Goal: Task Accomplishment & Management: Complete application form

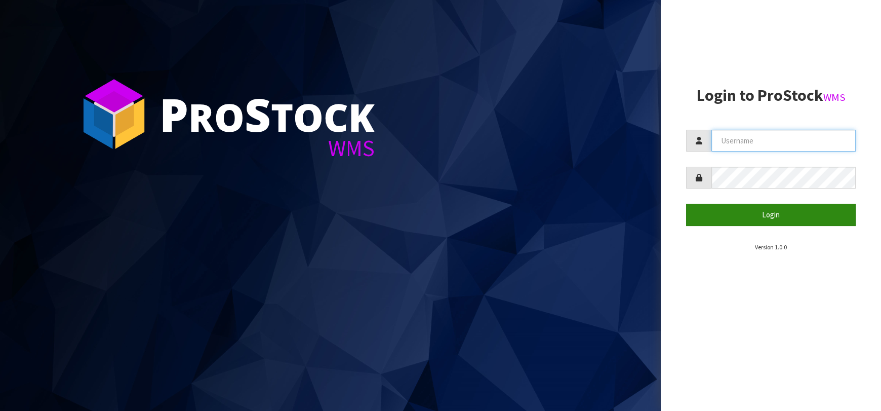
type input "[EMAIL_ADDRESS][DOMAIN_NAME]"
click at [725, 206] on button "Login" at bounding box center [771, 215] width 170 height 22
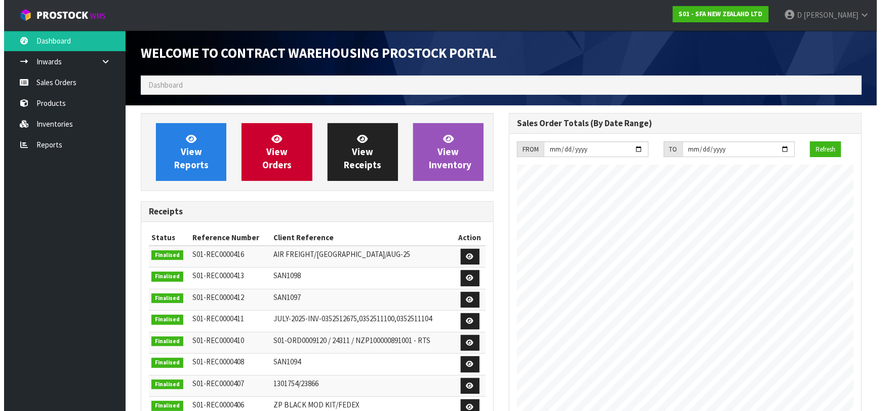
scroll to position [561, 368]
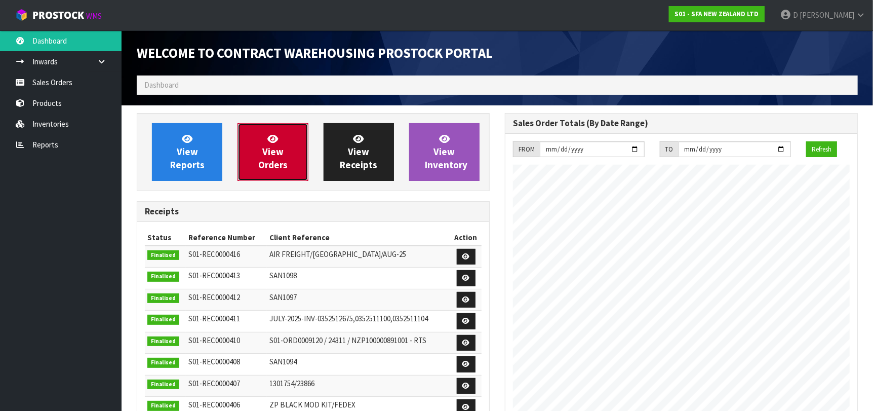
drag, startPoint x: 292, startPoint y: 137, endPoint x: 304, endPoint y: 184, distance: 48.0
click at [292, 137] on link "View Orders" at bounding box center [273, 152] width 70 height 58
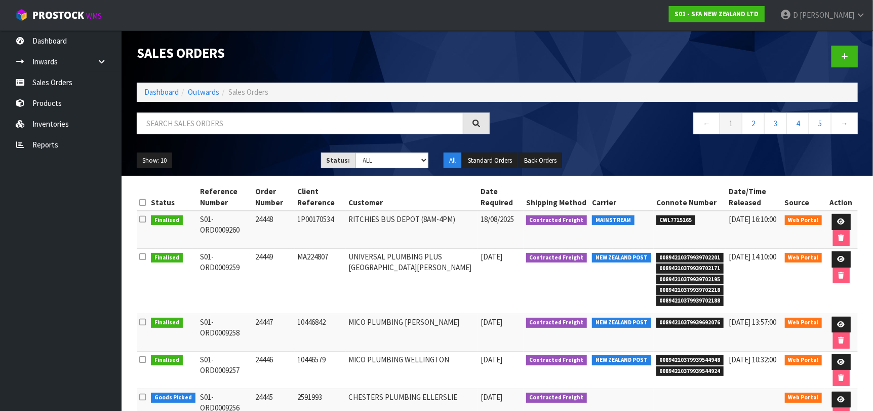
click at [374, 247] on td "RITCHIES BUS DEPOT (8AM-4PM)" at bounding box center [412, 230] width 132 height 38
click at [346, 323] on td "10446842" at bounding box center [321, 332] width 52 height 37
click at [841, 70] on div at bounding box center [681, 56] width 368 height 52
click at [841, 61] on link at bounding box center [845, 57] width 26 height 22
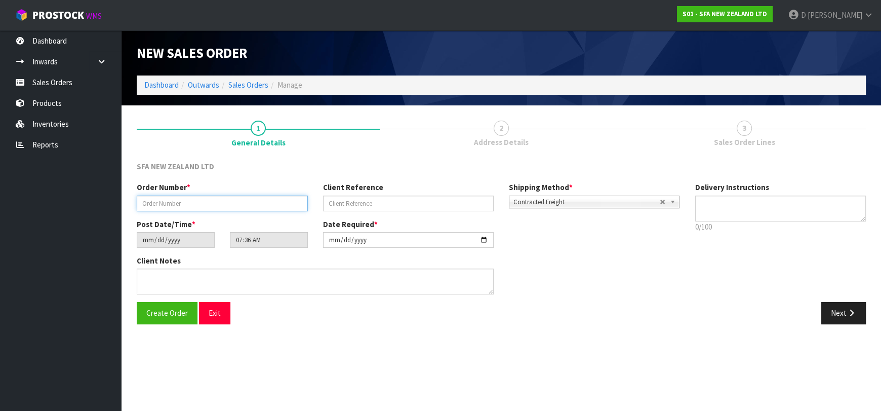
click at [266, 200] on input "text" at bounding box center [222, 204] width 171 height 16
type input "24450"
paste input "ET224871"
type input "ET224871"
click at [840, 307] on button "Next" at bounding box center [844, 313] width 45 height 22
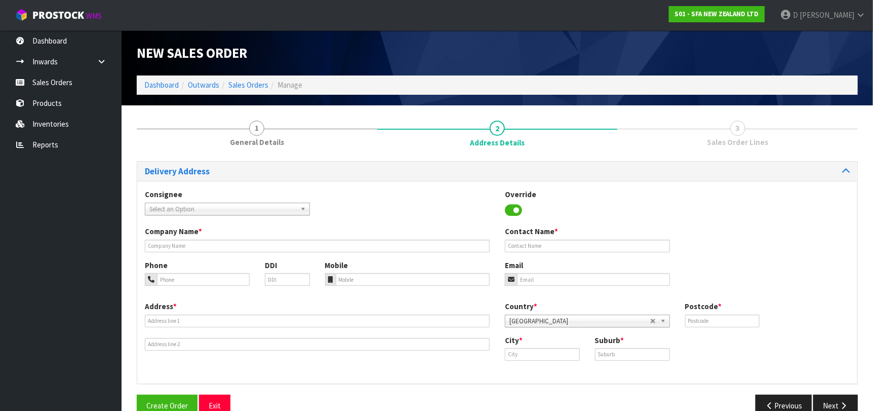
click at [188, 206] on span "Select an Option" at bounding box center [222, 209] width 147 height 12
type input "UNIVEAST"
type input "UNIVERSAL PLUMBING PLUS EAST TAMAKI"
type input "[STREET_ADDRESS]"
type input "2013"
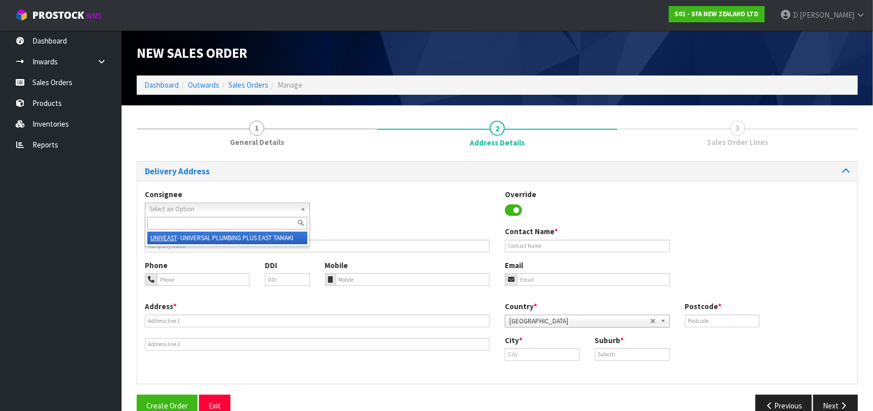
type input "[GEOGRAPHIC_DATA]"
type input "EAST TAMAKI"
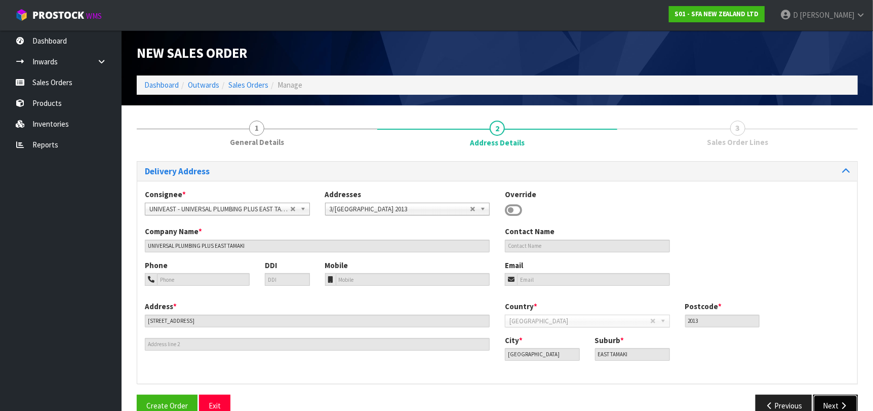
click at [838, 404] on button "Next" at bounding box center [835, 406] width 45 height 22
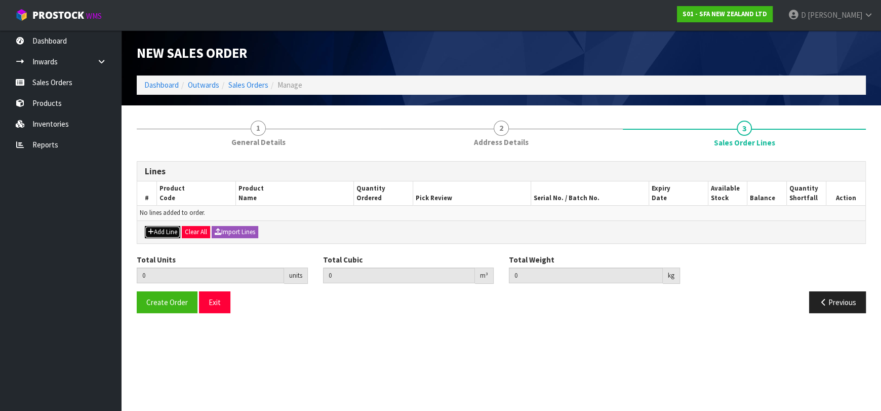
click at [159, 230] on button "Add Line" at bounding box center [162, 232] width 35 height 12
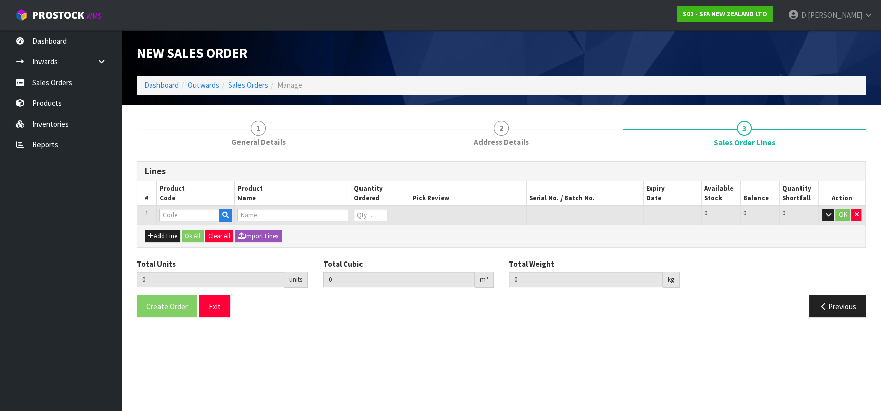
click at [169, 218] on input "text" at bounding box center [190, 215] width 60 height 13
type input "SA98"
type input "0.000000"
type input "0.000"
type input "SANIPLUS SEWAGE MACERATOR PUMP"
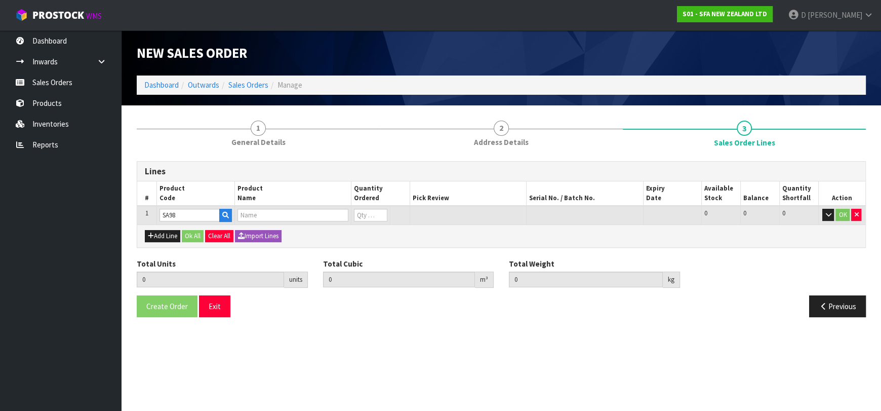
type input "0"
type input "SA98"
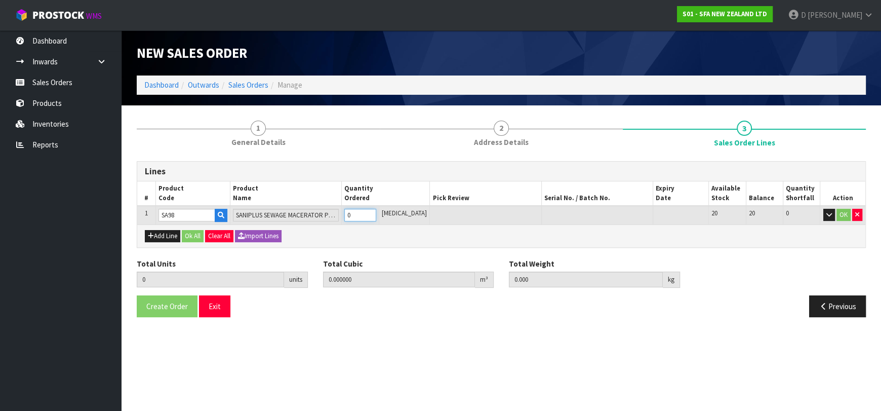
type input "1"
type input "0.04488"
type input "7.25"
type input "1"
click at [846, 219] on button "OK" at bounding box center [844, 215] width 14 height 12
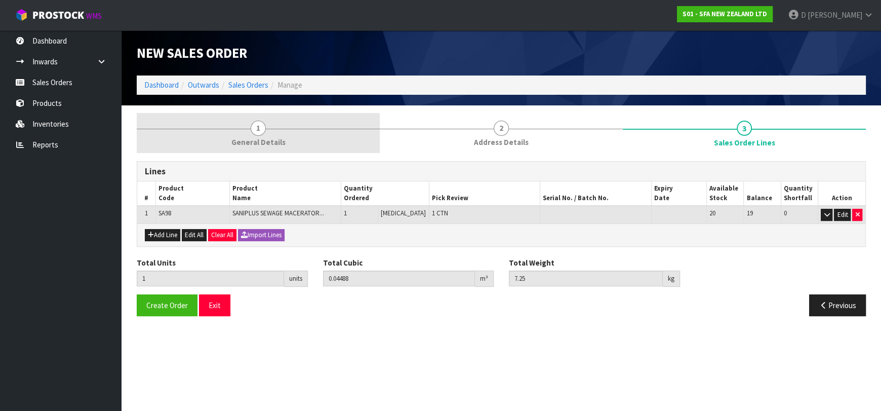
click at [276, 141] on span "General Details" at bounding box center [258, 142] width 54 height 11
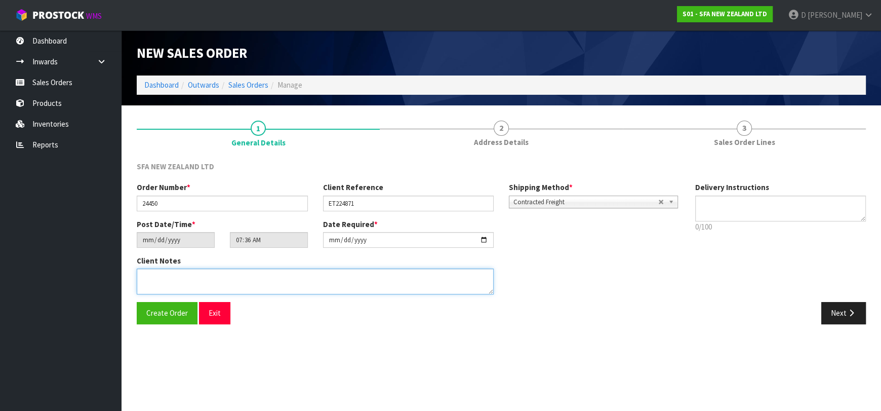
click at [239, 279] on textarea at bounding box center [315, 281] width 357 height 26
type textarea "URGENT [PERSON_NAME], PLEASE DELIVER VIA CWL TRUCK"
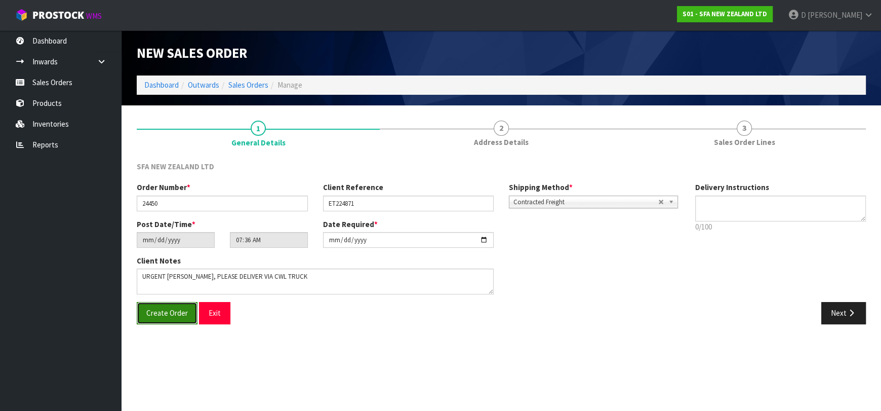
click at [178, 315] on span "Create Order" at bounding box center [167, 313] width 42 height 10
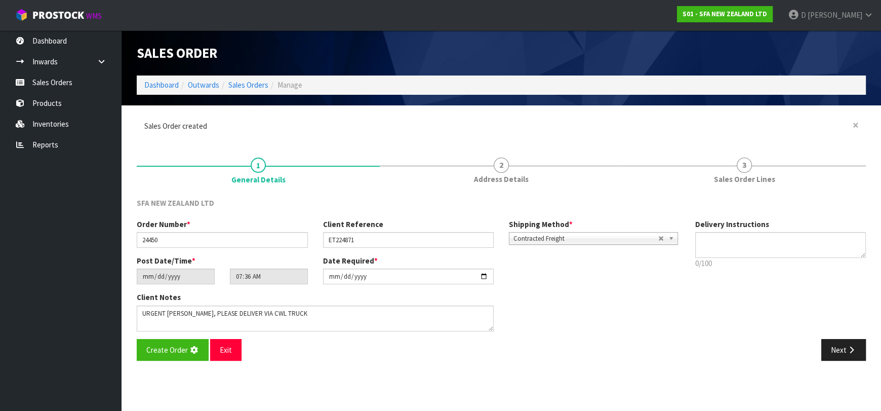
type input "09:36:00.000"
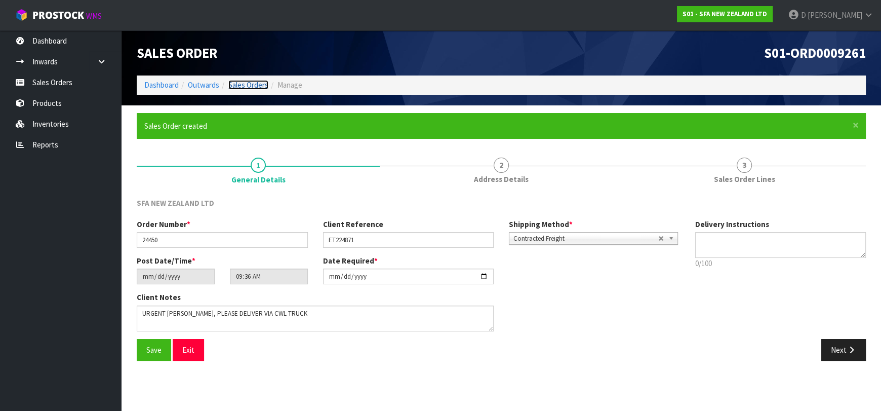
drag, startPoint x: 243, startPoint y: 86, endPoint x: 272, endPoint y: 84, distance: 29.0
click at [243, 86] on link "Sales Orders" at bounding box center [248, 85] width 40 height 10
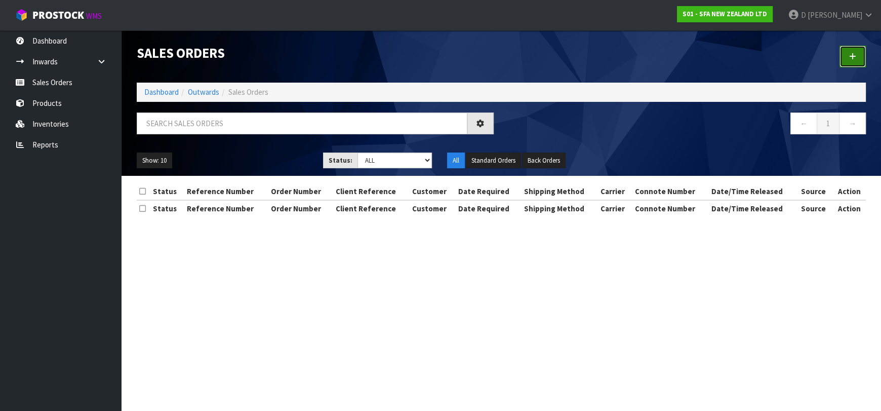
drag, startPoint x: 856, startPoint y: 59, endPoint x: 765, endPoint y: 67, distance: 91.0
click at [856, 58] on icon at bounding box center [852, 57] width 7 height 8
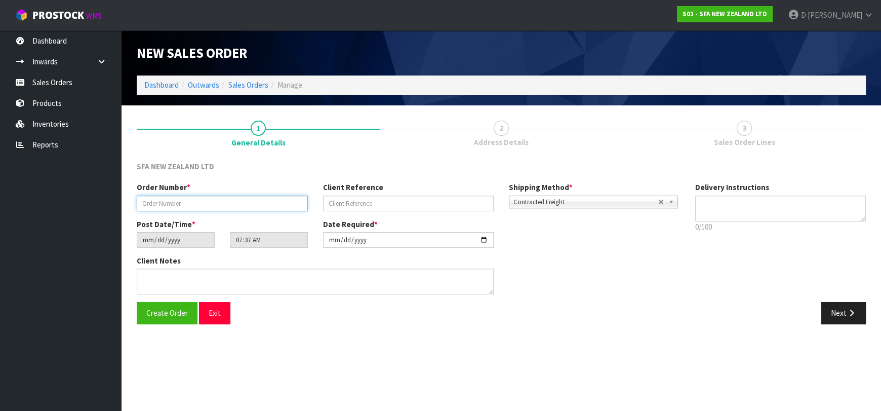
drag, startPoint x: 262, startPoint y: 205, endPoint x: 267, endPoint y: 206, distance: 5.1
click at [262, 205] on input "text" at bounding box center [222, 204] width 171 height 16
type input "24451"
paste input "204334766"
type input "204334766"
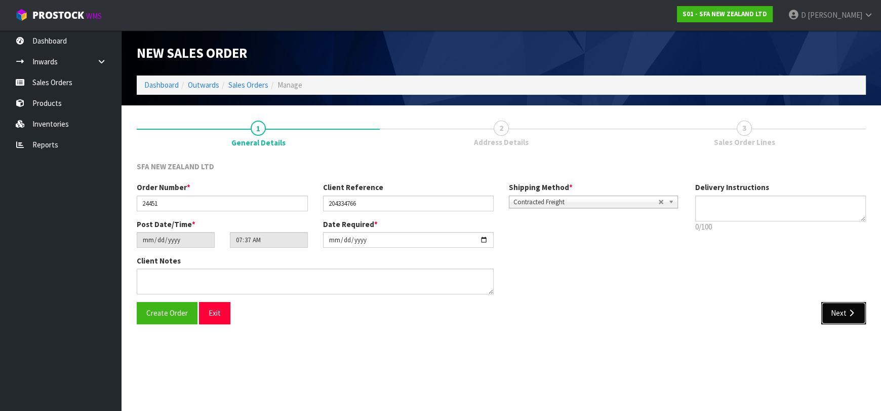
click at [862, 313] on button "Next" at bounding box center [844, 313] width 45 height 22
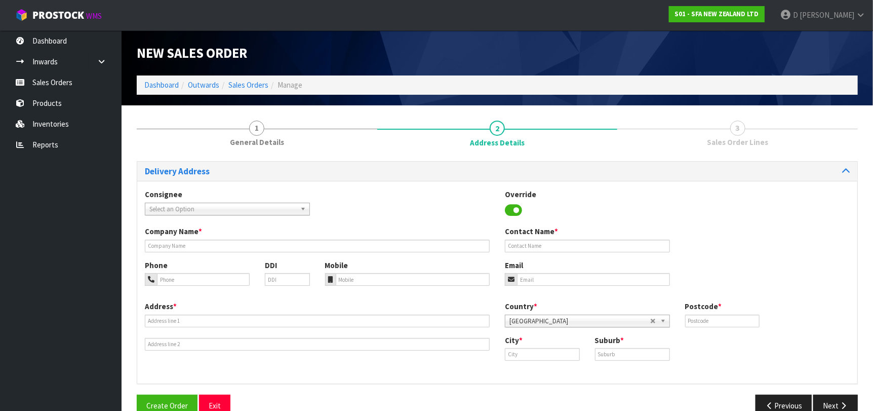
click at [230, 207] on span "Select an Option" at bounding box center [222, 209] width 147 height 12
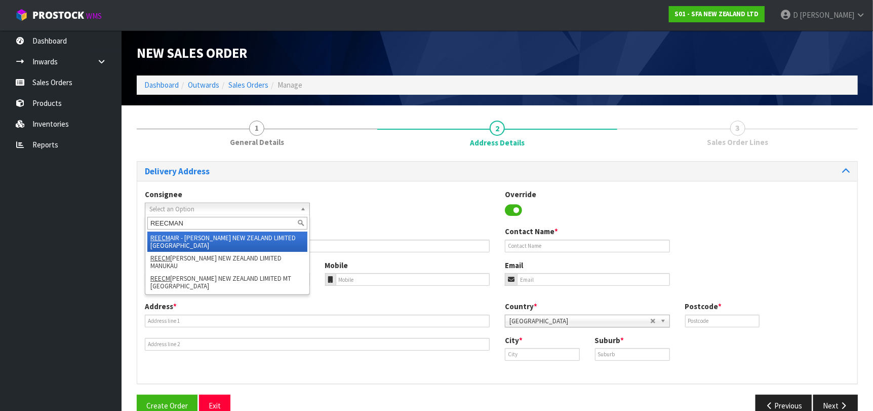
type input "REECMANU"
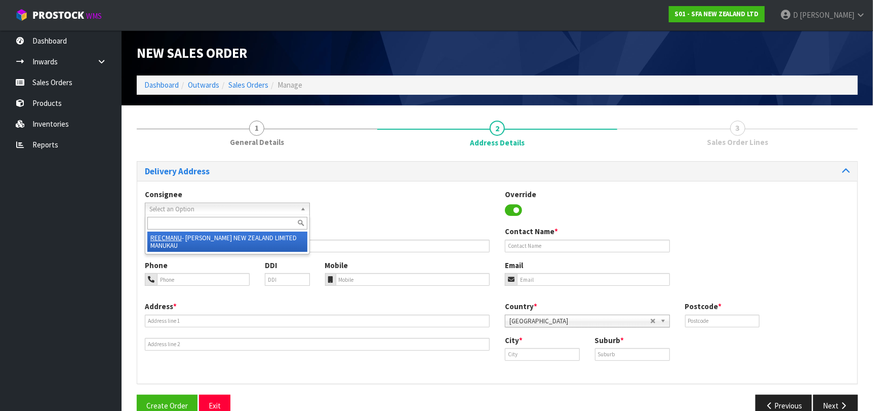
type input "[PERSON_NAME] NEW ZEALAND LIMITED MANUKAU"
type input "[STREET_ADDRESS]"
type input "2023"
type input "MANUKAU"
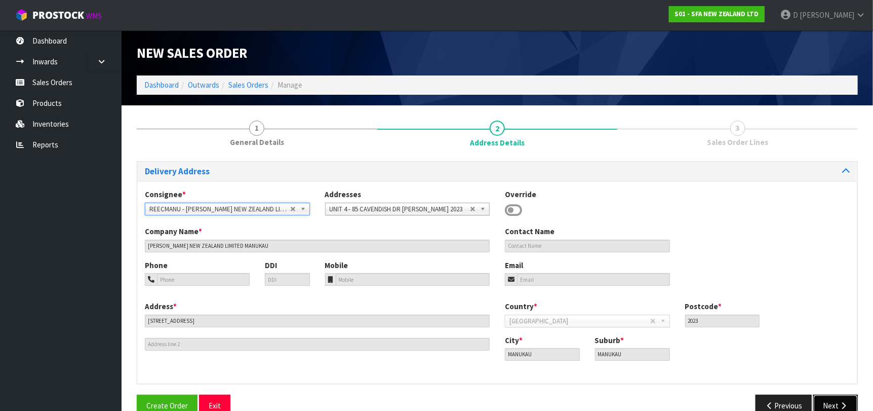
click at [843, 401] on button "Next" at bounding box center [835, 406] width 45 height 22
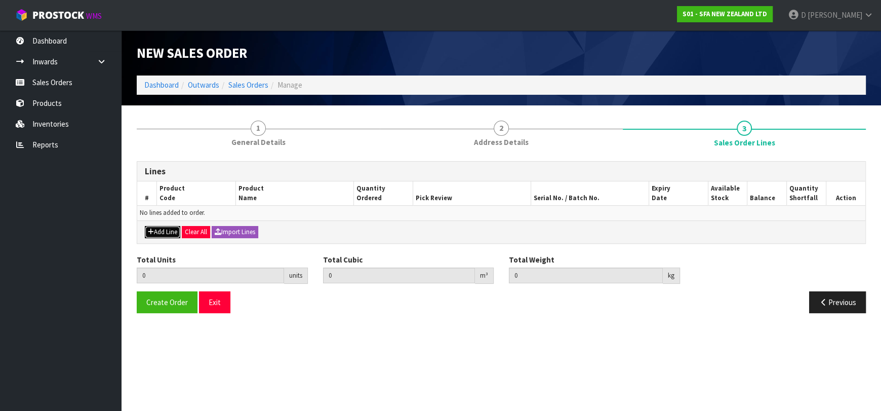
click at [165, 235] on button "Add Line" at bounding box center [162, 232] width 35 height 12
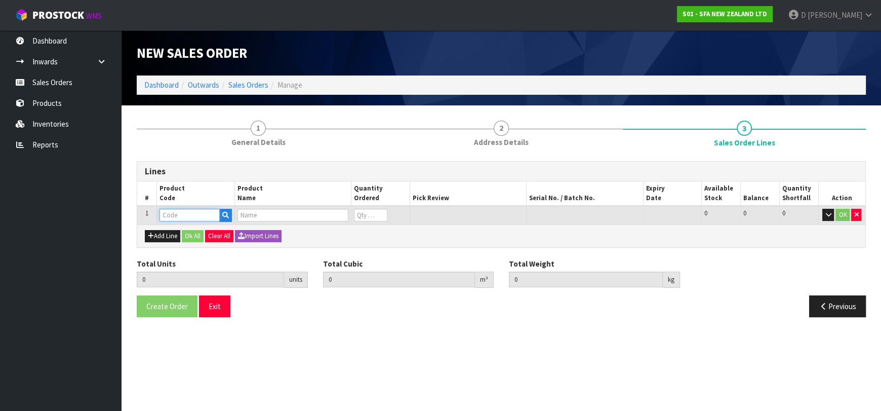
click at [169, 219] on input "text" at bounding box center [190, 215] width 60 height 13
type input "SA200"
type input "0.000000"
type input "0.000"
type input "[PERSON_NAME] COMMERCIAL MACERATOR"
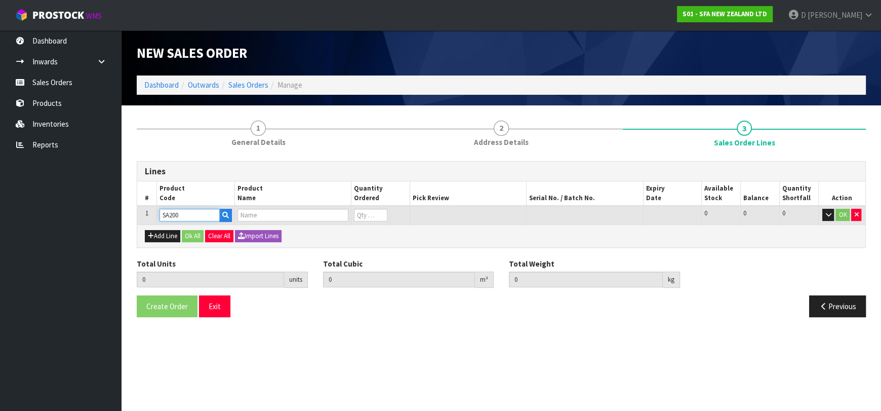
type input "0"
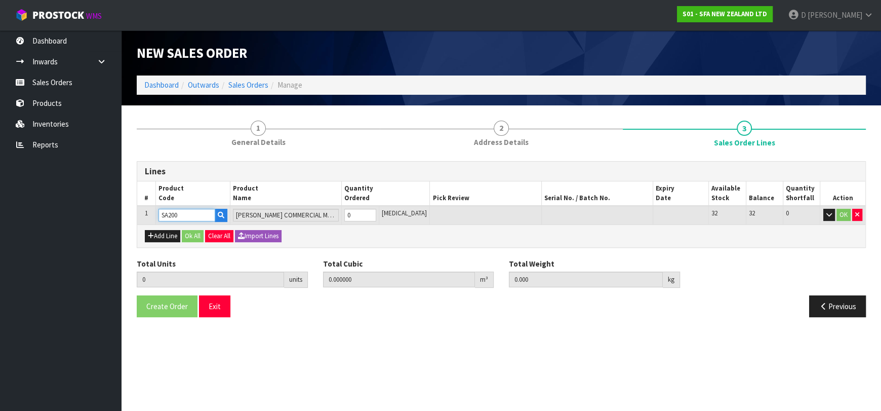
type input "SA200"
type input "1"
type input "0.021692"
type input "6.05"
type input "1"
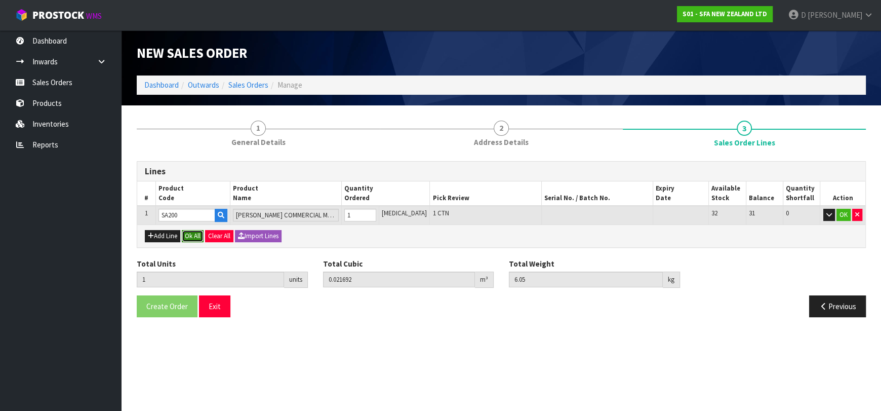
click at [201, 233] on button "Ok All" at bounding box center [193, 236] width 22 height 12
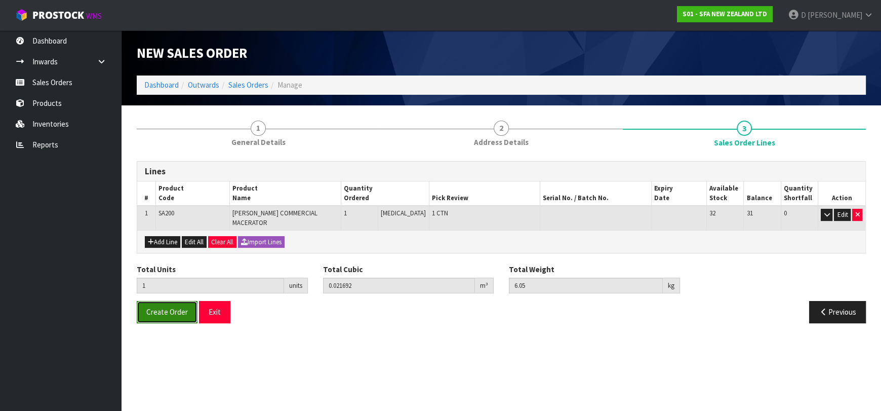
click at [159, 308] on span "Create Order" at bounding box center [167, 312] width 42 height 10
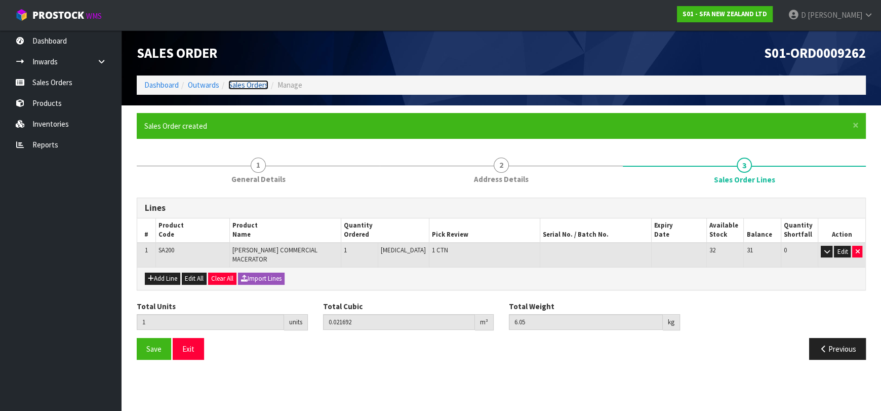
click at [242, 88] on link "Sales Orders" at bounding box center [248, 85] width 40 height 10
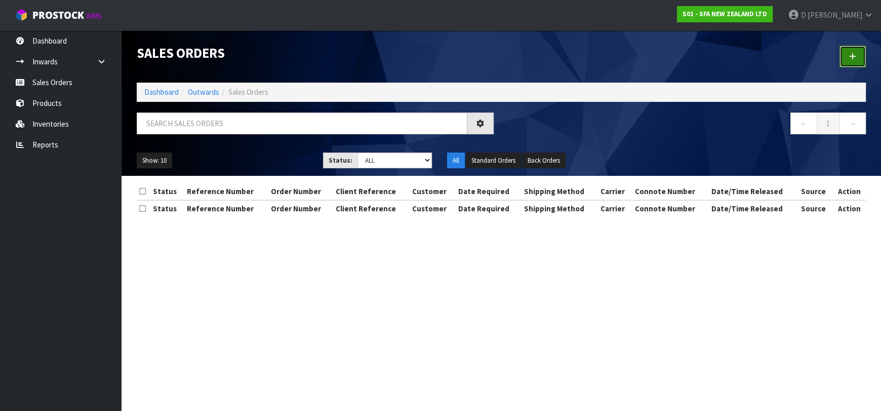
click at [843, 61] on link at bounding box center [853, 57] width 26 height 22
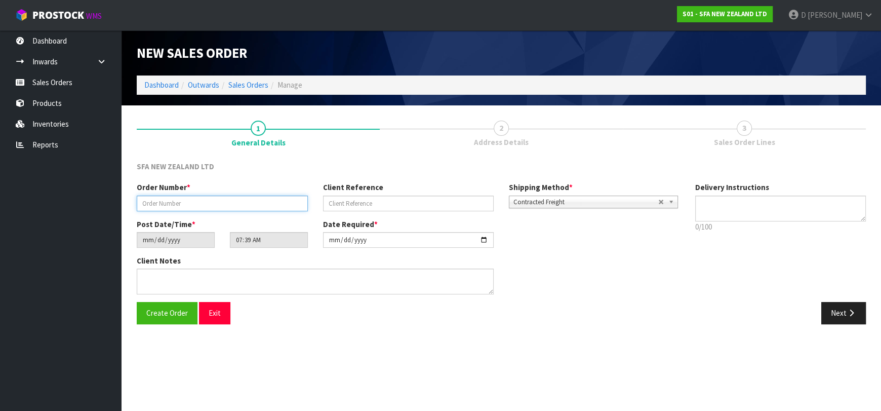
click at [226, 201] on input "text" at bounding box center [222, 204] width 171 height 16
type input "24452"
paste input "1P00171291"
type input "1P00171291"
drag, startPoint x: 839, startPoint y: 322, endPoint x: 774, endPoint y: 295, distance: 70.2
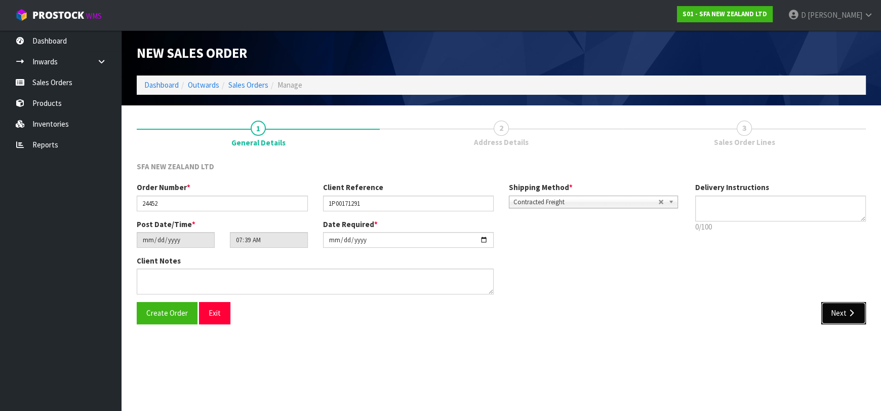
click at [834, 316] on button "Next" at bounding box center [844, 313] width 45 height 22
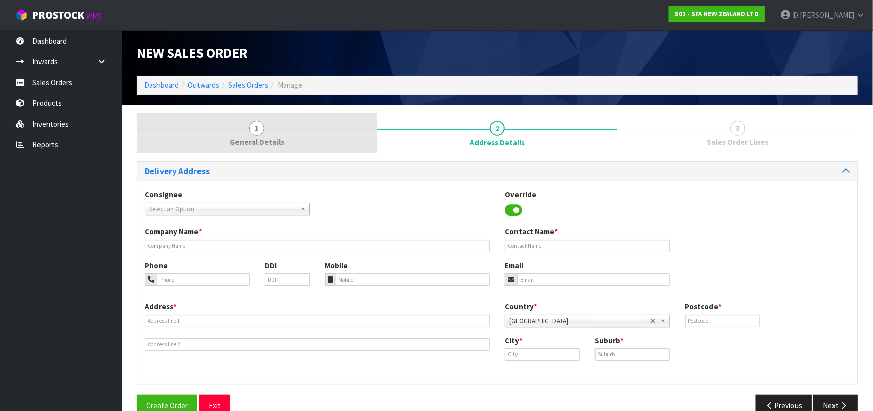
drag, startPoint x: 269, startPoint y: 133, endPoint x: 277, endPoint y: 130, distance: 8.2
click at [270, 131] on link "1 General Details" at bounding box center [257, 133] width 241 height 40
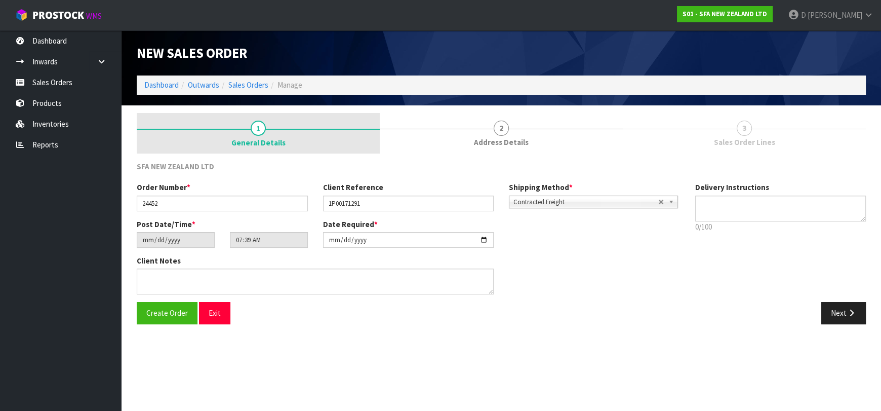
drag, startPoint x: 503, startPoint y: 144, endPoint x: 267, endPoint y: 151, distance: 236.2
click at [496, 144] on span "Address Details" at bounding box center [501, 142] width 55 height 11
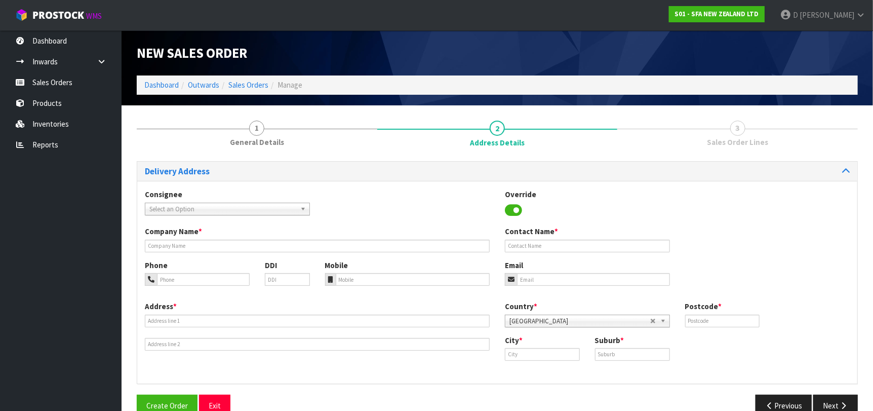
click at [239, 207] on span "Select an Option" at bounding box center [222, 209] width 147 height 12
type input "PLUMLOWE"
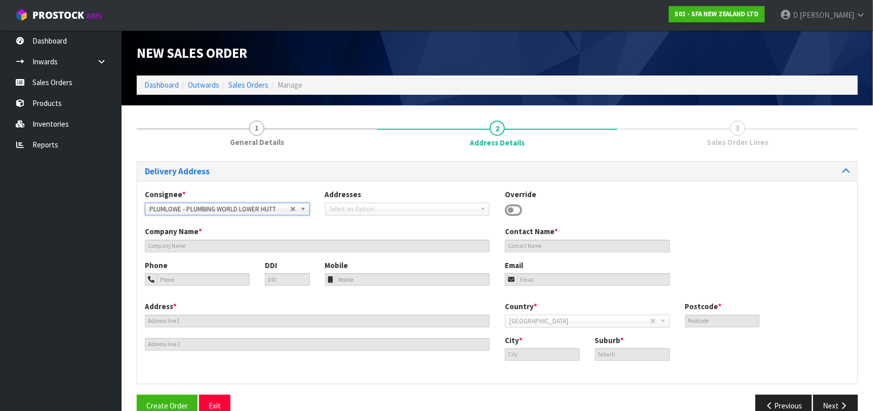
type input "PLUMBING WORLD LOWER HUTT"
type input "[STREET_ADDRESS]"
type input "5012"
type input "LOWER HUTT"
type input "PETONE"
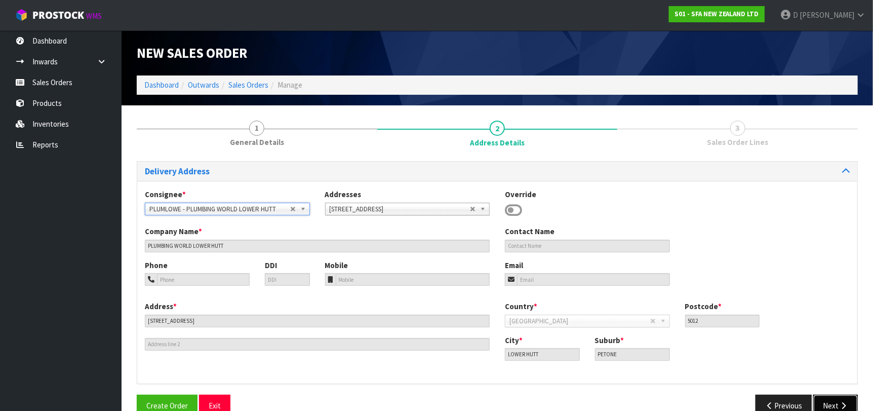
click at [833, 404] on button "Next" at bounding box center [835, 406] width 45 height 22
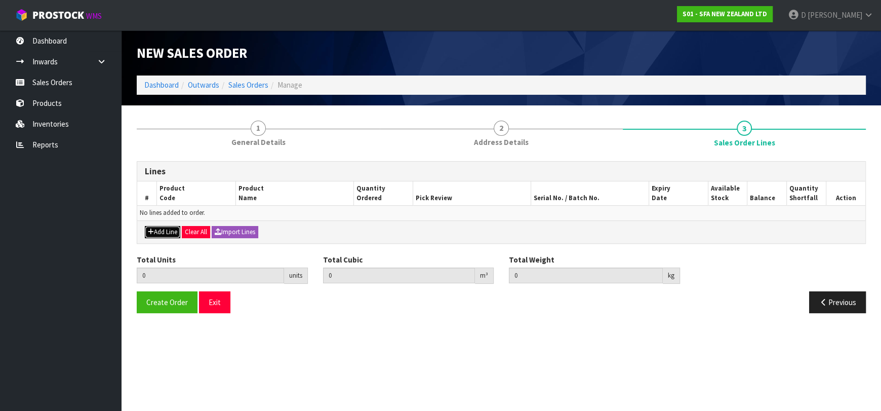
click at [172, 228] on button "Add Line" at bounding box center [162, 232] width 35 height 12
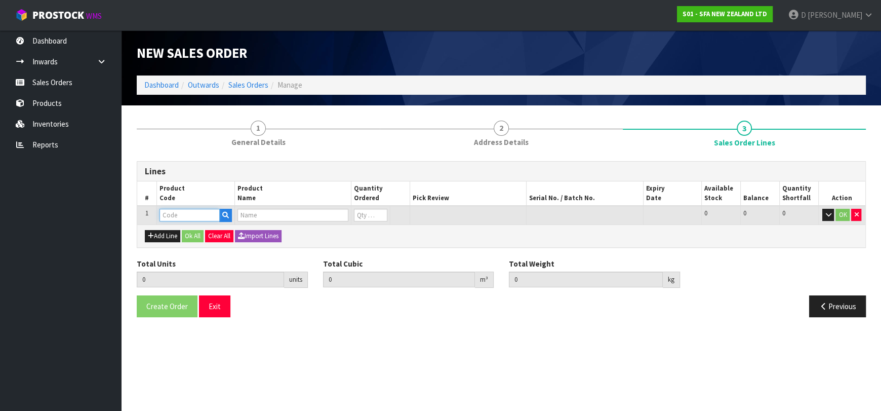
click at [174, 217] on input "text" at bounding box center [190, 215] width 60 height 13
type input "SA81"
type input "0.000000"
type input "0.000"
type input "SANIACCESS 3"
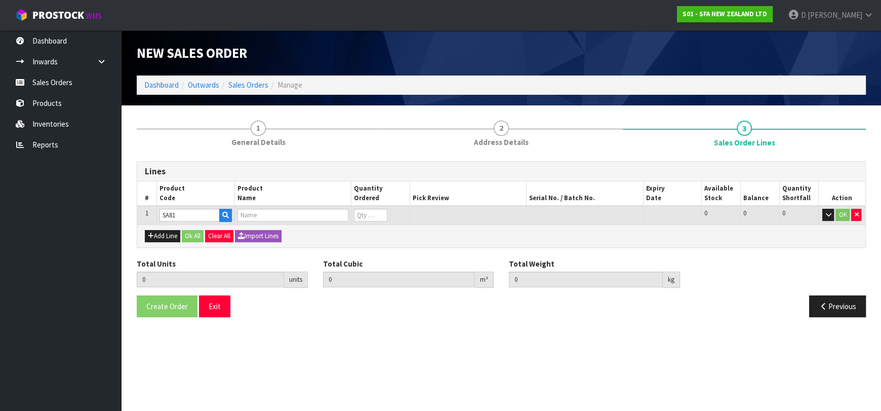
type input "0"
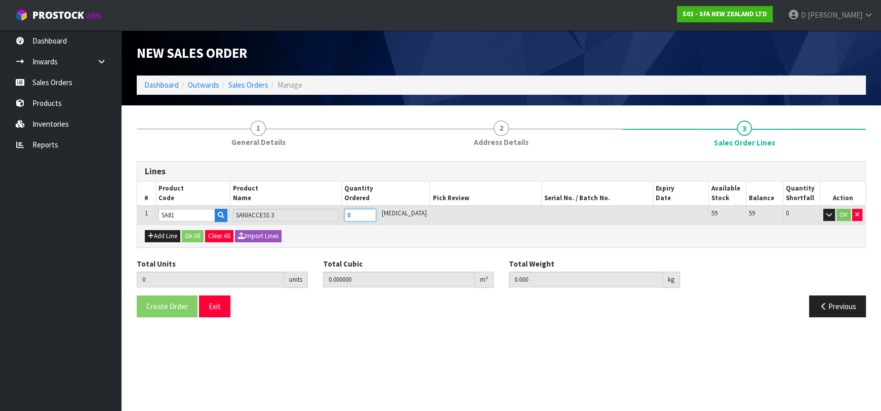
type input "1"
type input "0.047025"
type input "7.5"
type input "1"
click at [186, 234] on button "Ok All" at bounding box center [193, 236] width 22 height 12
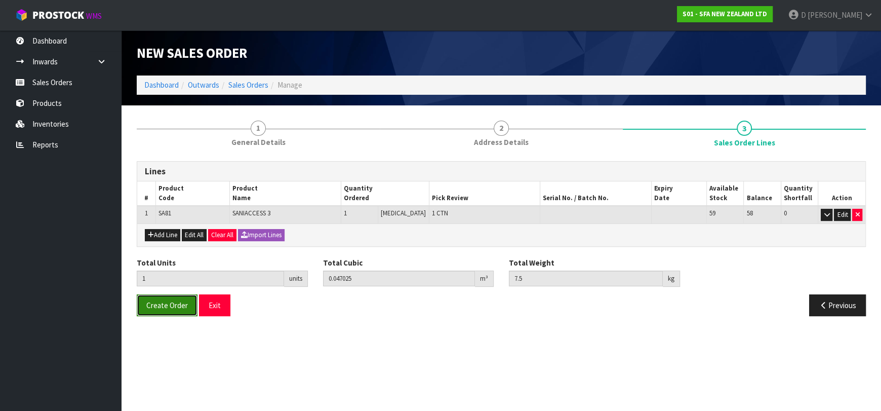
click at [160, 309] on button "Create Order" at bounding box center [167, 305] width 61 height 22
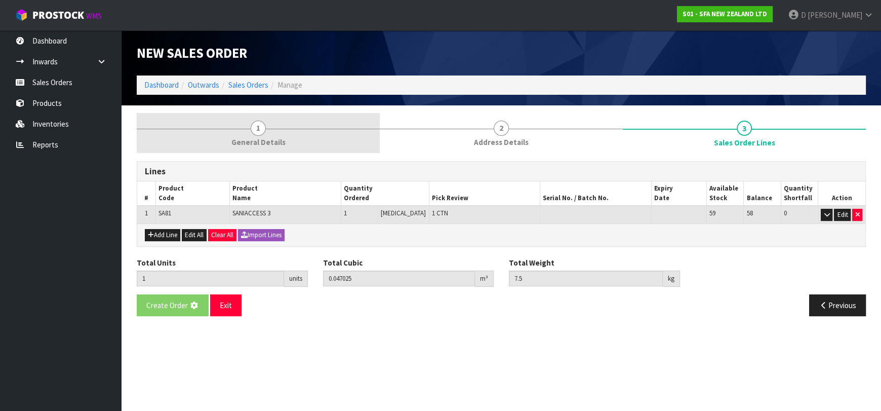
click at [302, 118] on link "1 General Details" at bounding box center [258, 133] width 243 height 40
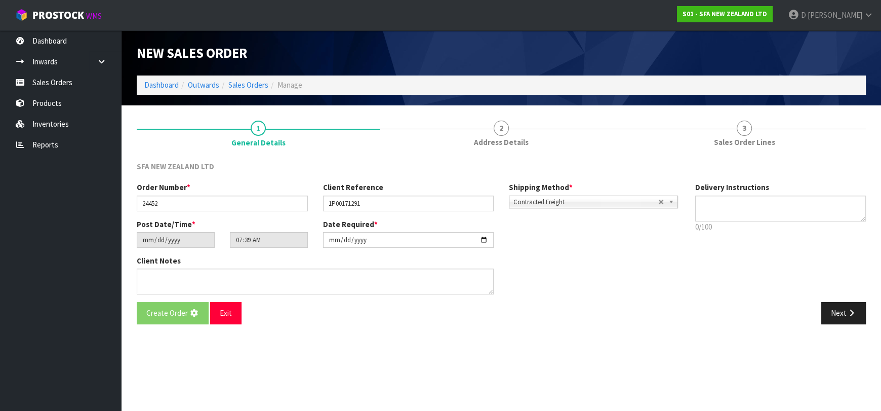
type input "09:39:00.000"
